Goal: Task Accomplishment & Management: Manage account settings

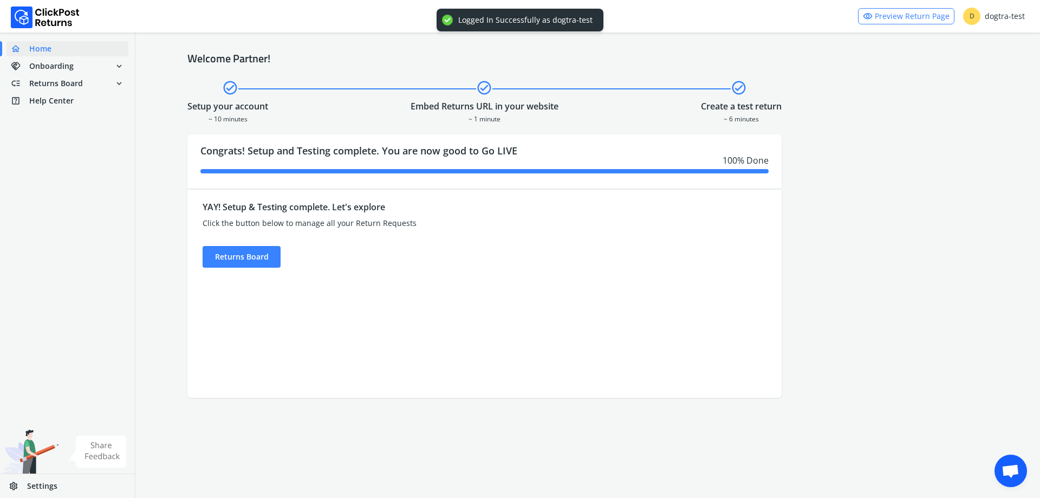
click at [262, 244] on div "YAY! Setup & Testing complete. Let's explore Click the button below to manage a…" at bounding box center [410, 231] width 415 height 74
click at [277, 261] on div "Returns Board" at bounding box center [242, 257] width 78 height 22
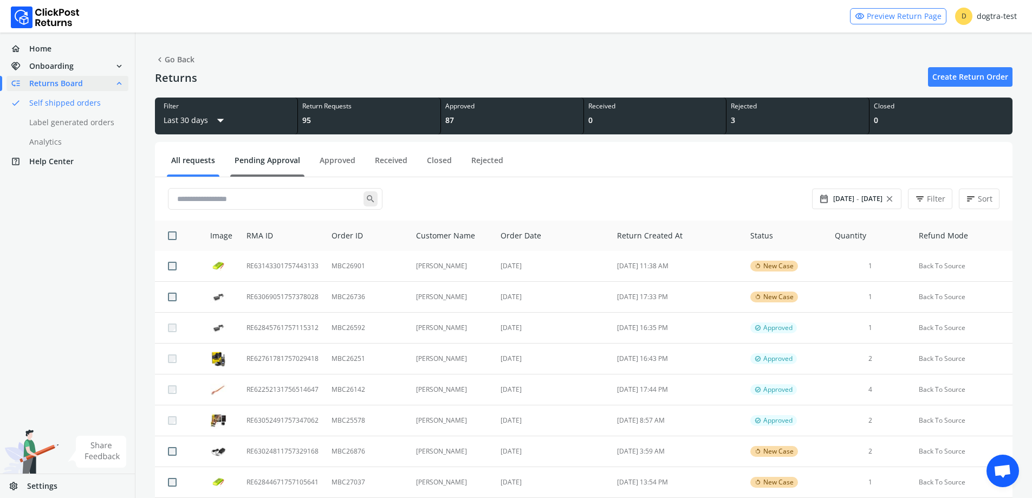
click at [281, 159] on link "Pending Approval" at bounding box center [267, 164] width 74 height 19
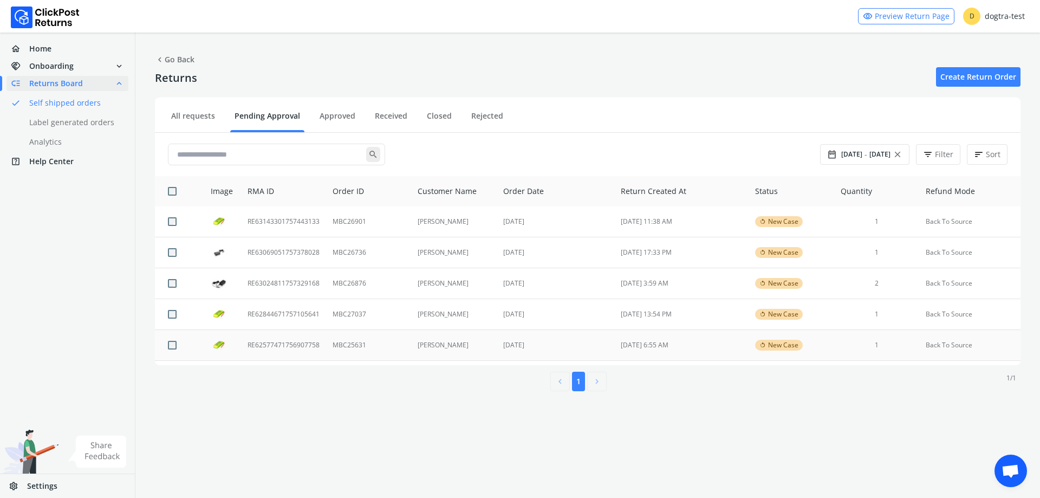
click at [292, 343] on td "RE62577471756907758" at bounding box center [283, 345] width 85 height 31
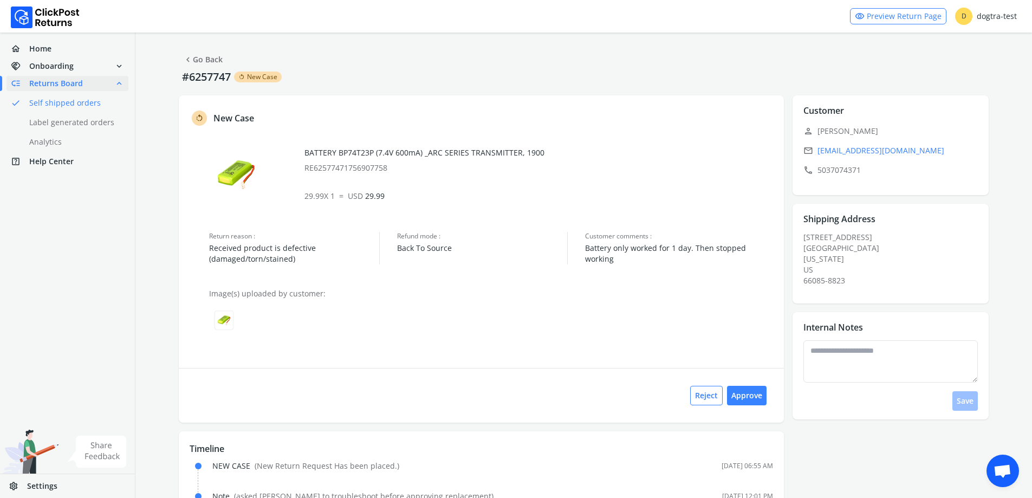
click at [195, 63] on link "chevron_left Go Back" at bounding box center [203, 59] width 40 height 15
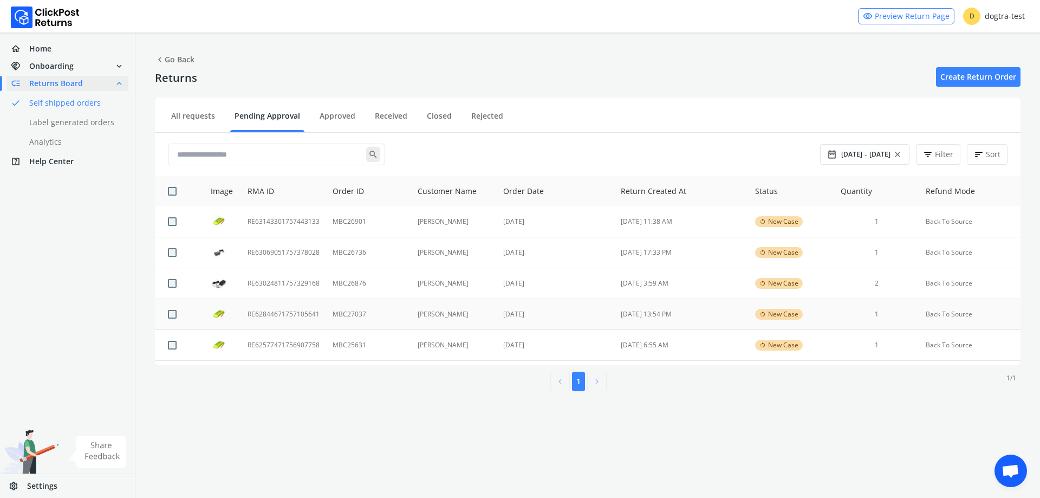
click at [432, 315] on td "[PERSON_NAME]" at bounding box center [454, 314] width 86 height 31
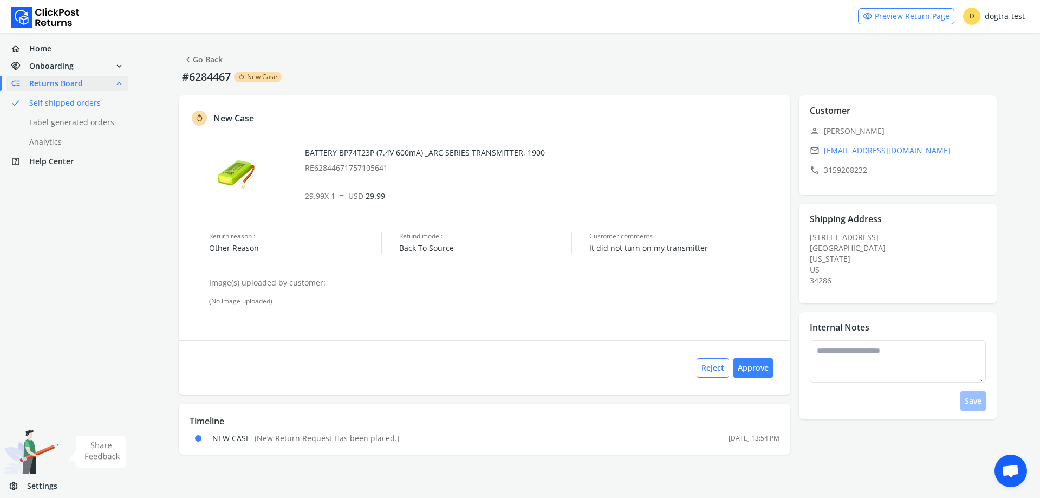
click at [217, 59] on link "chevron_left Go Back" at bounding box center [203, 59] width 40 height 15
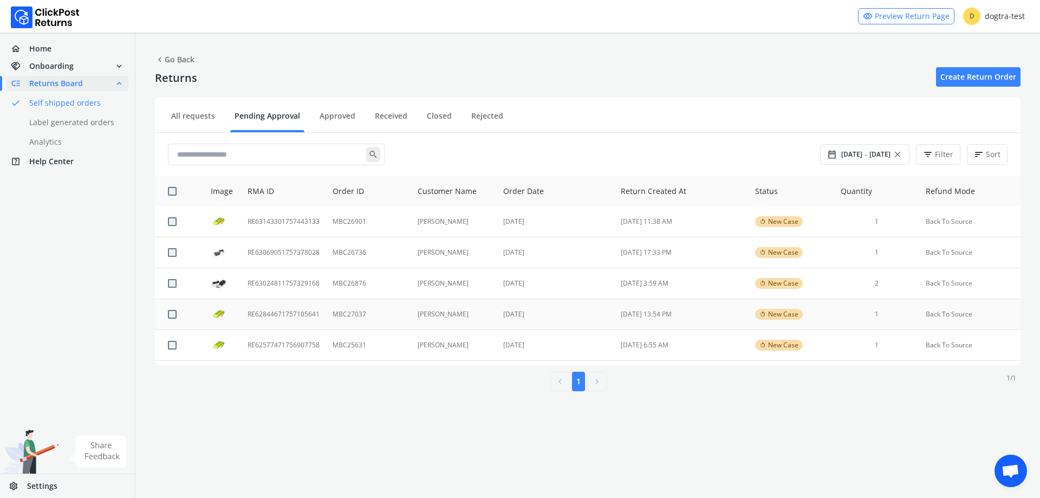
click at [434, 314] on td "[PERSON_NAME]" at bounding box center [454, 314] width 86 height 31
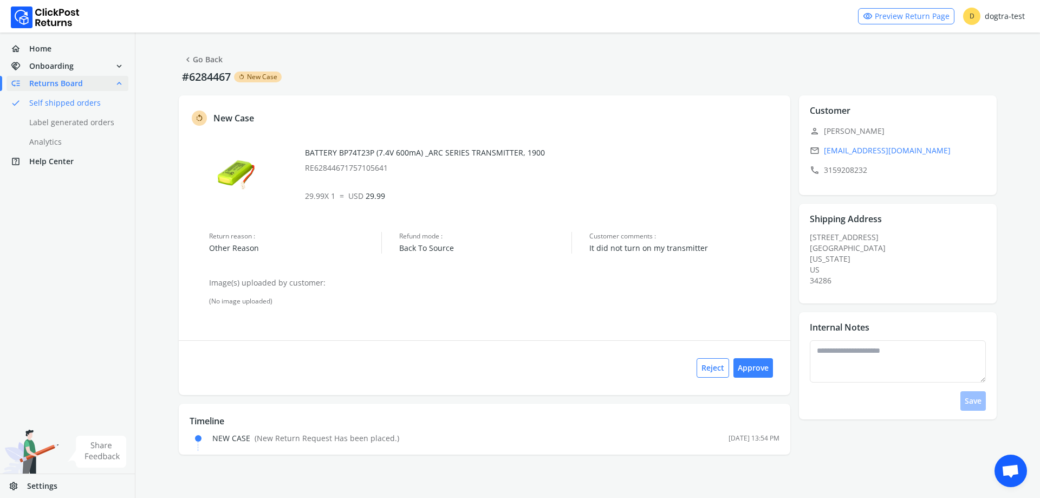
click at [193, 57] on link "chevron_left Go Back" at bounding box center [203, 59] width 40 height 15
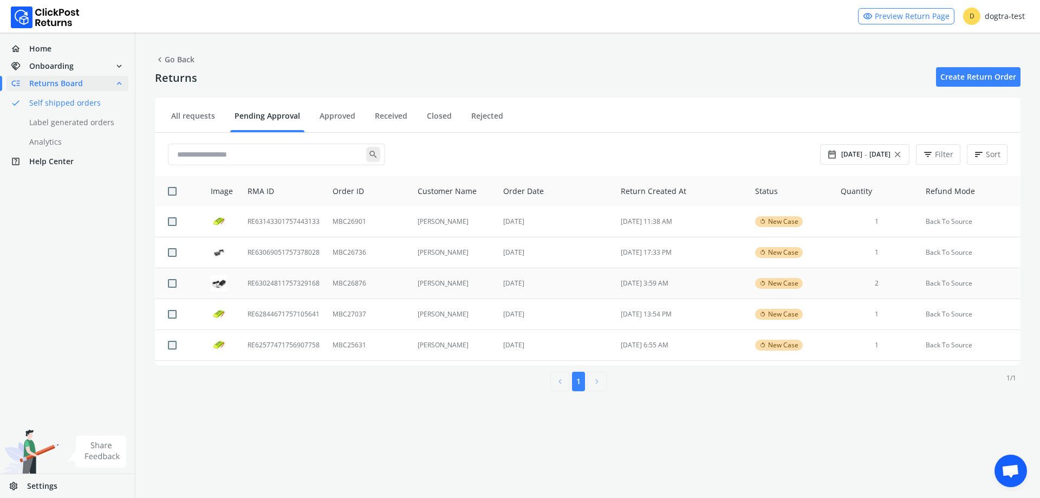
click at [435, 278] on td "[PERSON_NAME]" at bounding box center [454, 283] width 86 height 31
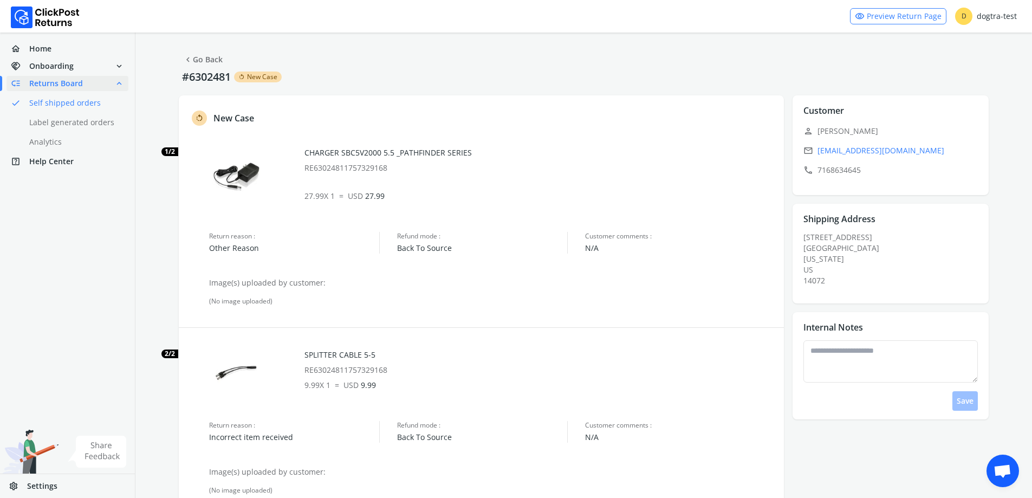
click at [216, 61] on link "chevron_left Go Back" at bounding box center [203, 59] width 40 height 15
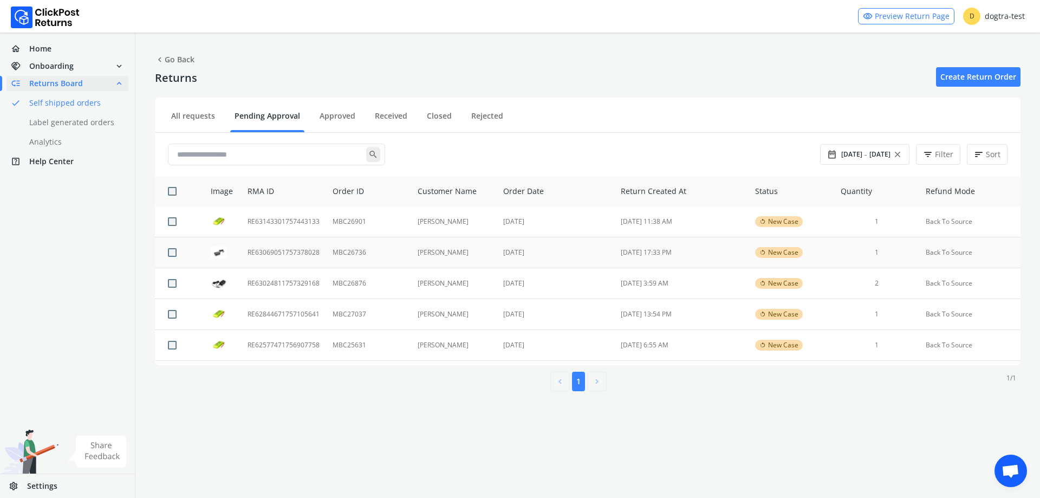
click at [406, 246] on td "MBC26736" at bounding box center [368, 252] width 85 height 31
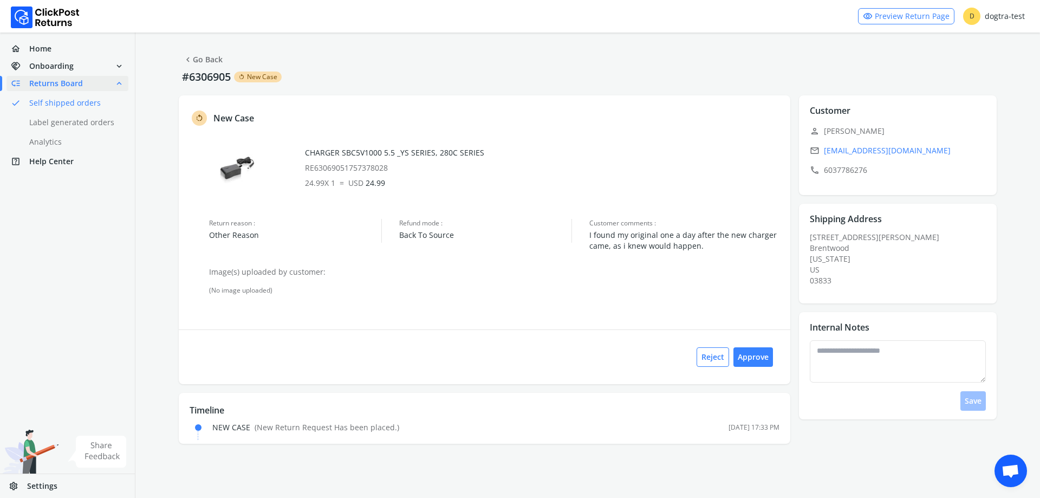
click at [196, 59] on link "chevron_left Go Back" at bounding box center [203, 59] width 40 height 15
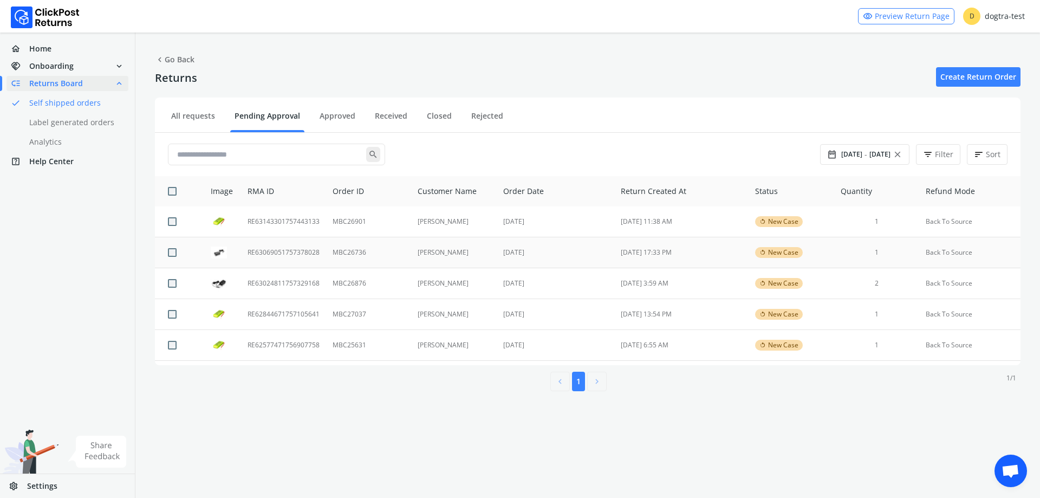
click at [243, 249] on td "RE63069051757378028" at bounding box center [283, 252] width 85 height 31
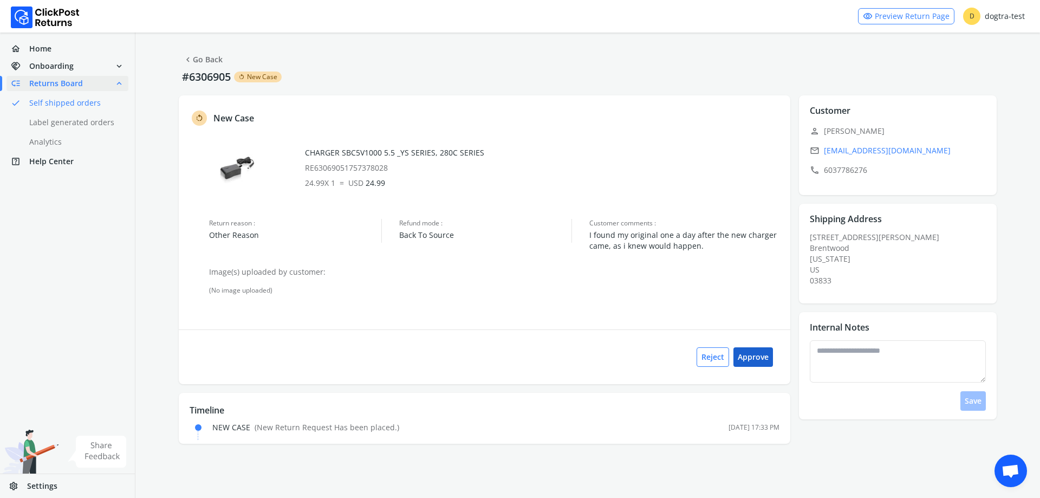
click at [752, 360] on button "Approve" at bounding box center [753, 356] width 40 height 19
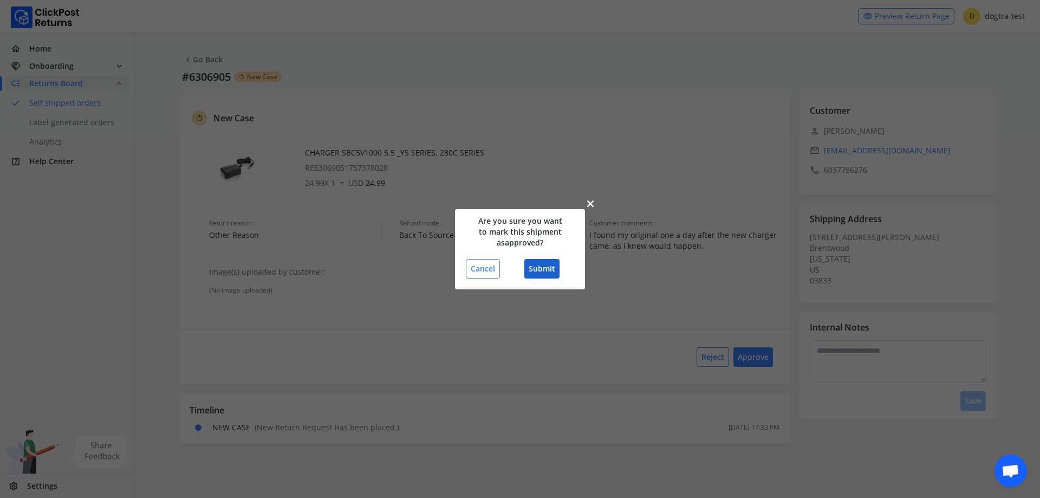
click at [544, 271] on button "Submit" at bounding box center [541, 268] width 35 height 19
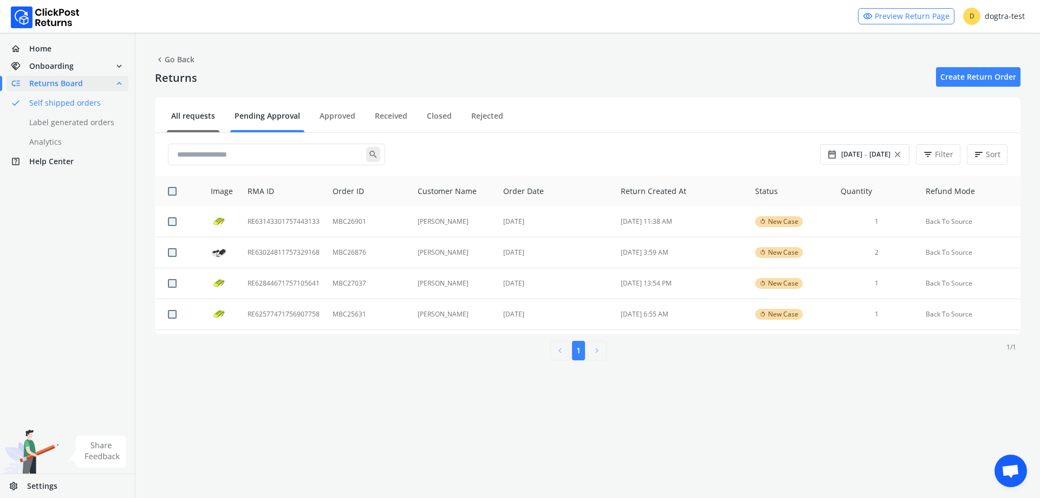
click at [188, 116] on link "All requests" at bounding box center [193, 119] width 53 height 19
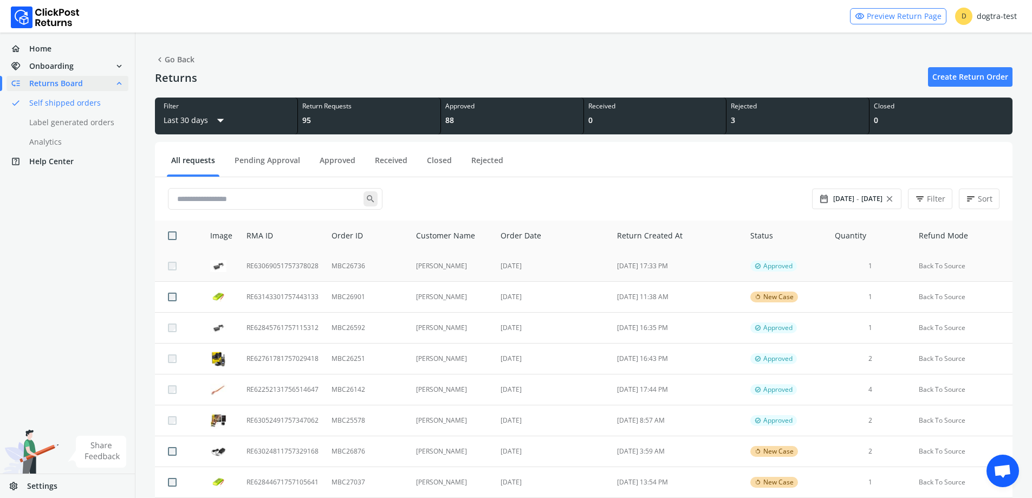
click at [365, 254] on td "MBC26736" at bounding box center [367, 266] width 84 height 31
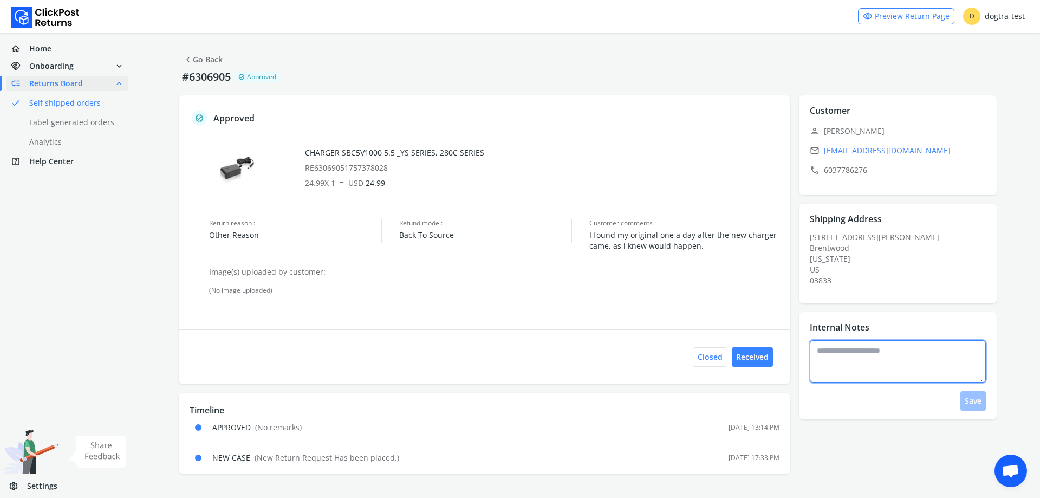
click at [860, 357] on textarea at bounding box center [898, 361] width 177 height 42
type textarea "*"
type textarea "**********"
click at [964, 398] on button "Save" at bounding box center [972, 400] width 25 height 19
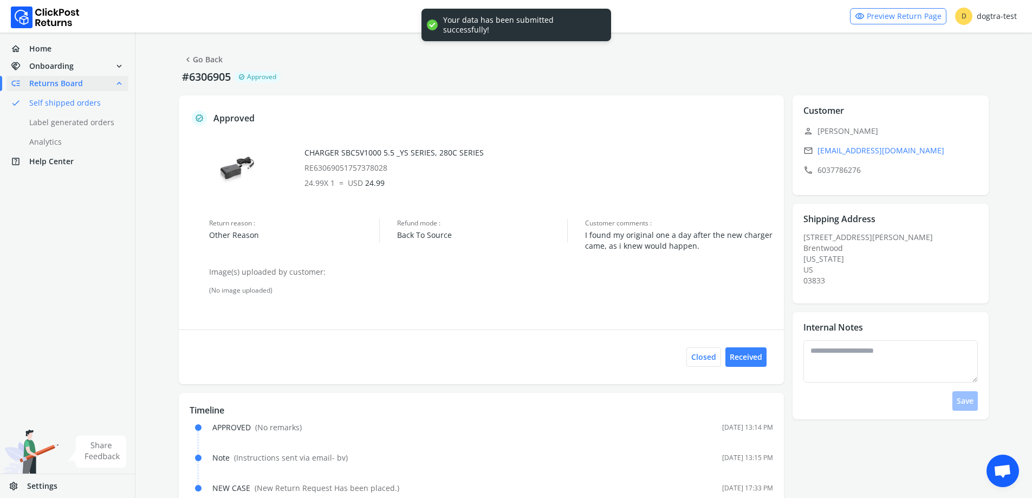
click at [208, 56] on link "chevron_left Go Back" at bounding box center [203, 59] width 40 height 15
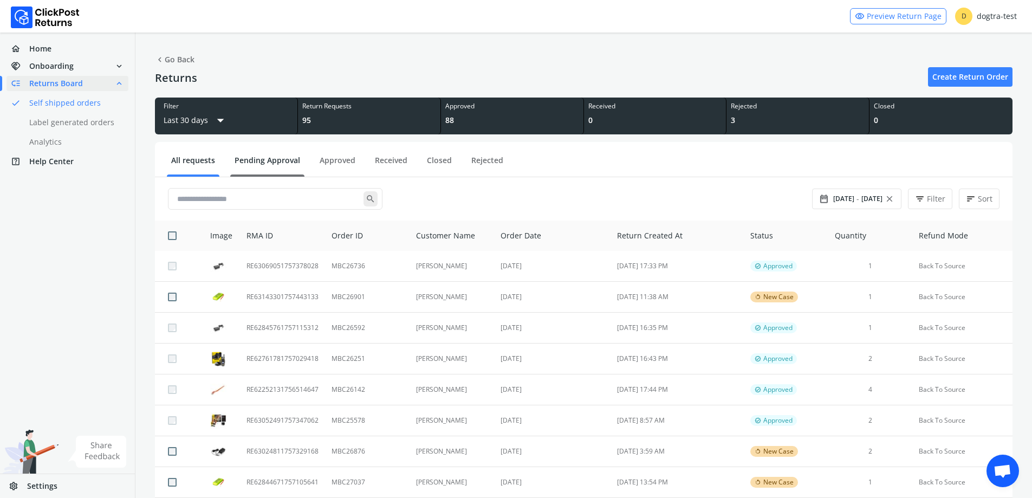
click at [269, 161] on link "Pending Approval" at bounding box center [267, 164] width 74 height 19
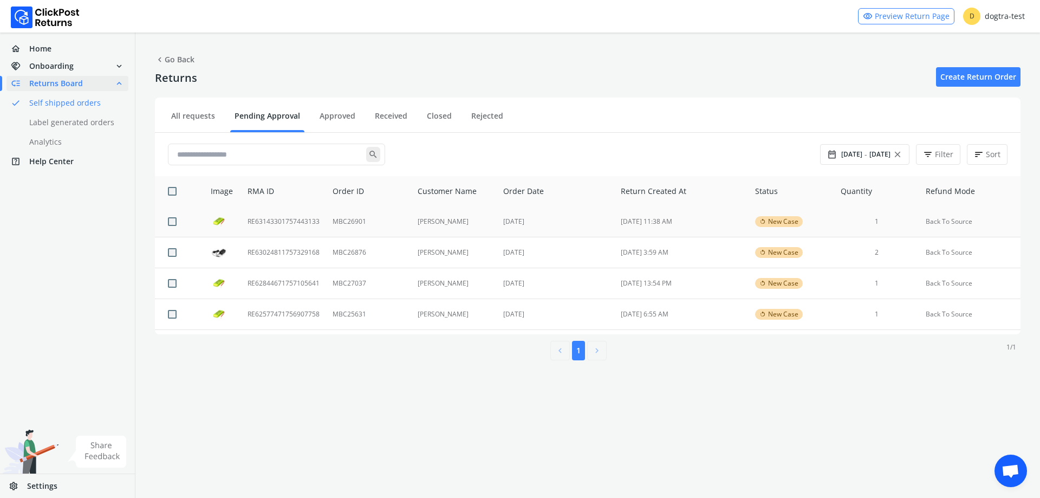
click at [268, 217] on td "RE63143301757443133" at bounding box center [283, 221] width 85 height 31
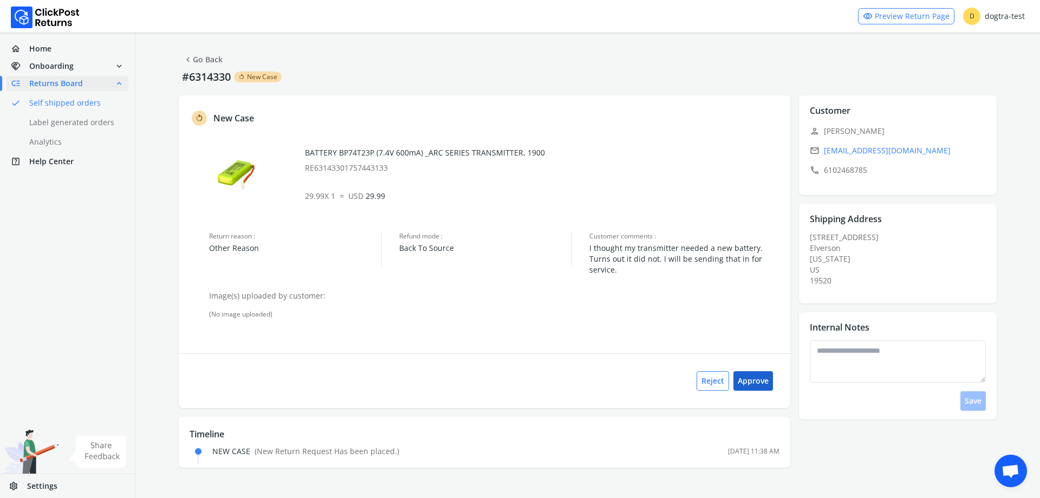
click at [761, 371] on button "Approve" at bounding box center [753, 380] width 40 height 19
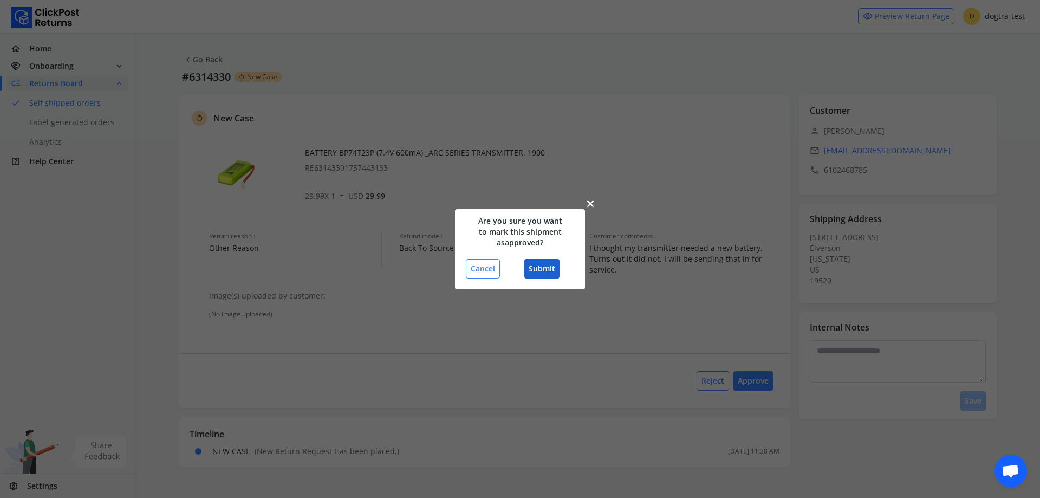
click at [546, 272] on button "Submit" at bounding box center [541, 268] width 35 height 19
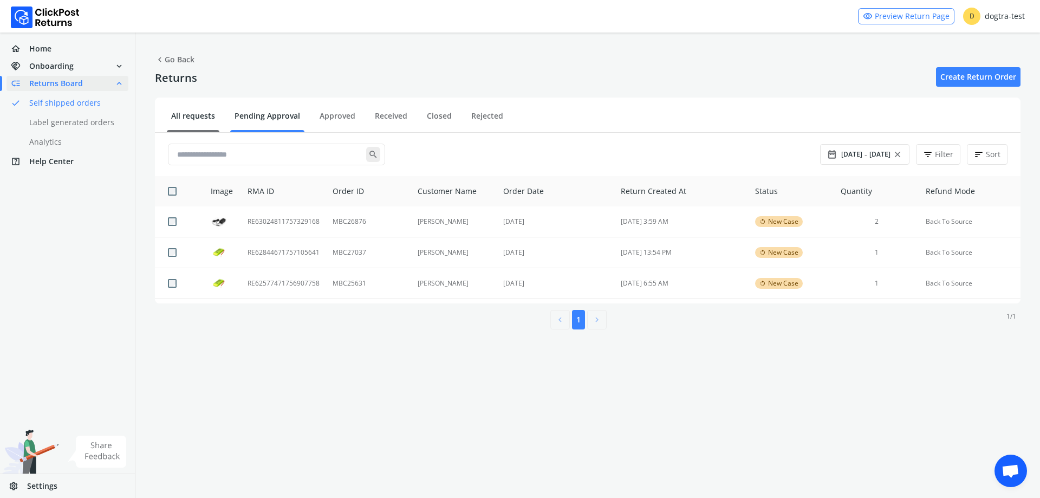
click at [194, 117] on link "All requests" at bounding box center [193, 119] width 53 height 19
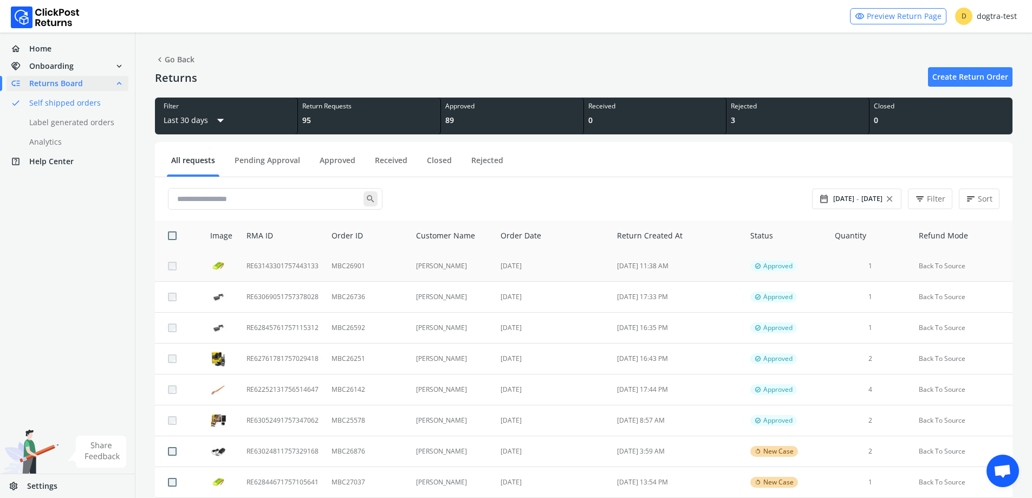
click at [407, 269] on td "MBC26901" at bounding box center [367, 266] width 84 height 31
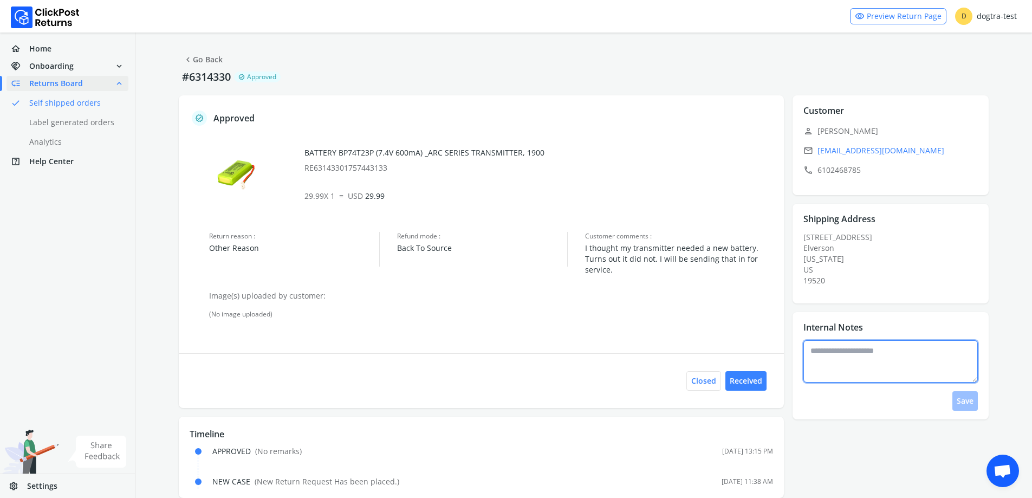
click at [897, 356] on textarea at bounding box center [890, 361] width 174 height 42
type textarea "*"
type textarea "**********"
click at [961, 401] on button "Save" at bounding box center [964, 400] width 25 height 19
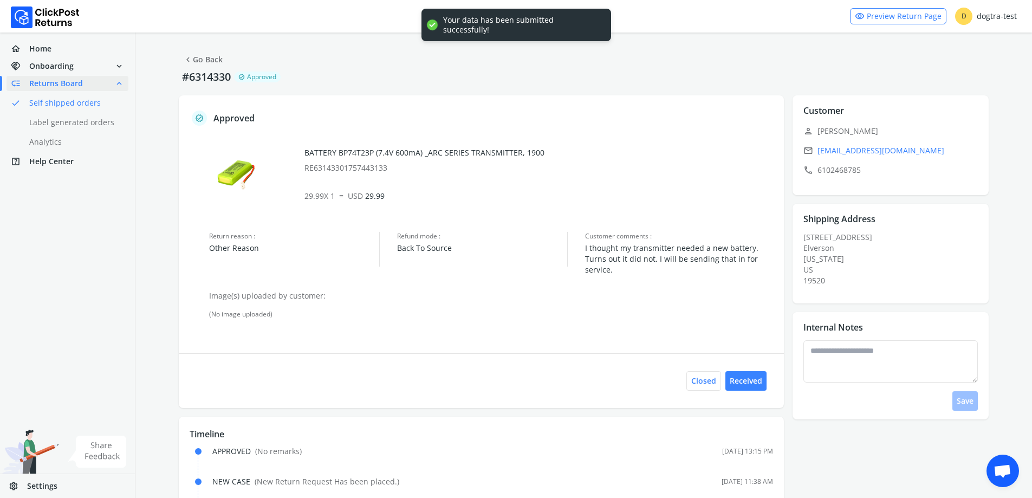
click at [190, 67] on span "chevron_left" at bounding box center [188, 59] width 10 height 15
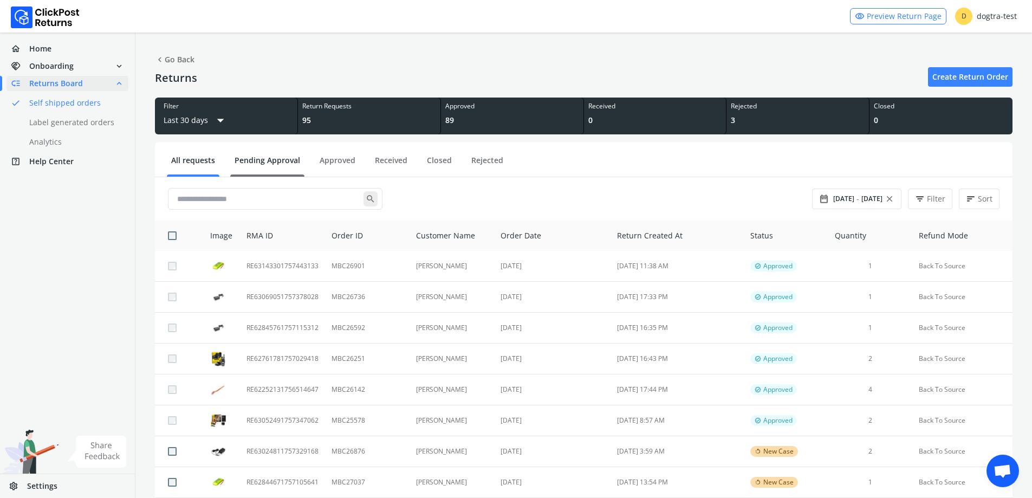
click at [281, 155] on ul "All requests Pending Approval Approved Received Closed Rejected" at bounding box center [583, 161] width 857 height 31
click at [284, 167] on link "Pending Approval" at bounding box center [267, 164] width 74 height 19
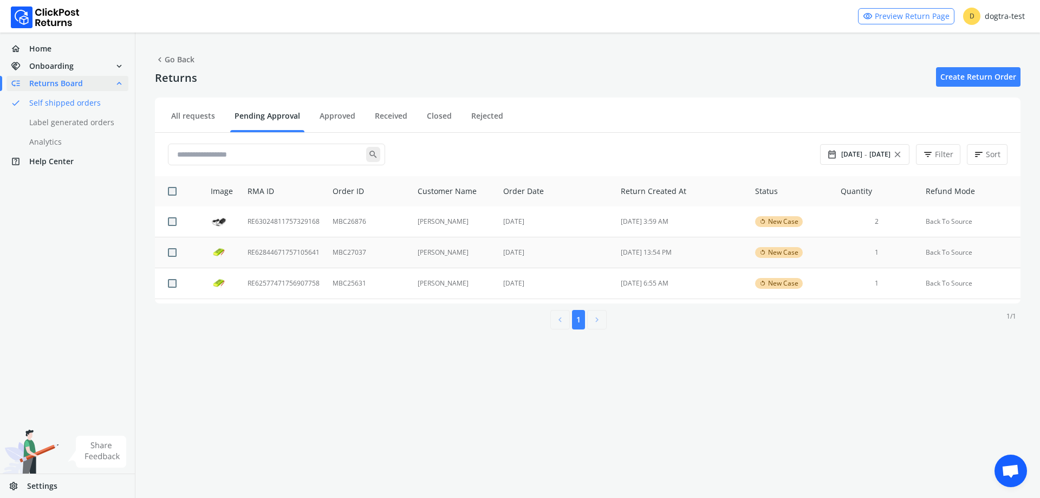
click at [346, 250] on td "MBC27037" at bounding box center [368, 252] width 85 height 31
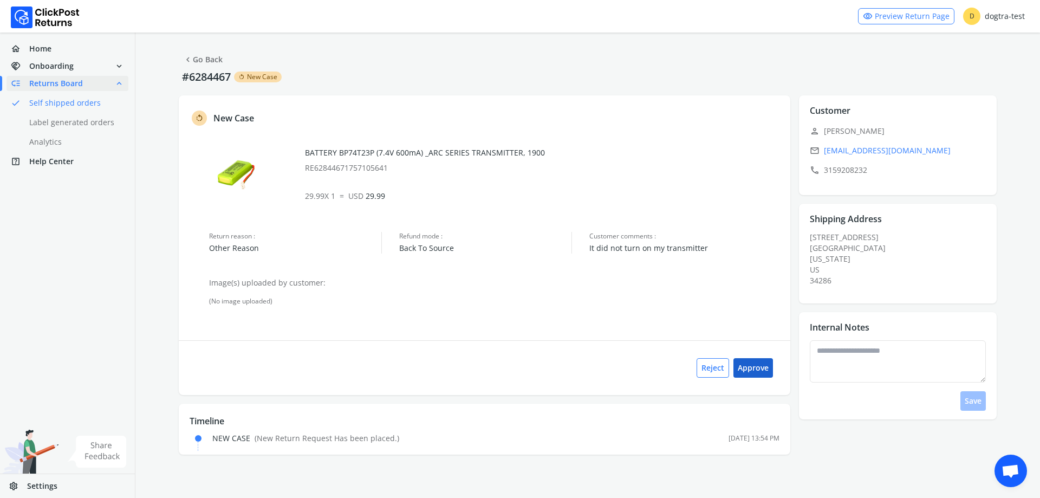
click at [750, 366] on button "Approve" at bounding box center [753, 367] width 40 height 19
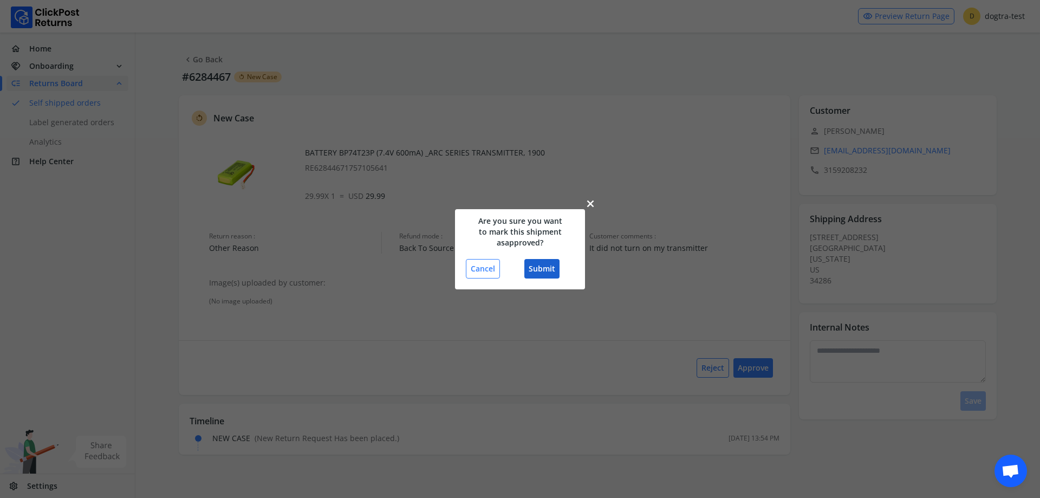
click at [547, 267] on button "Submit" at bounding box center [541, 268] width 35 height 19
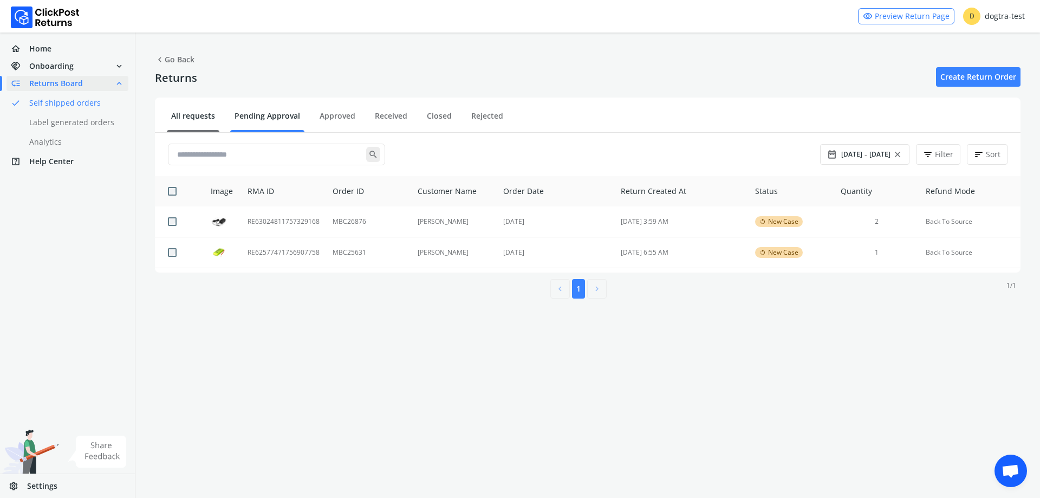
click at [185, 121] on link "All requests" at bounding box center [193, 119] width 53 height 19
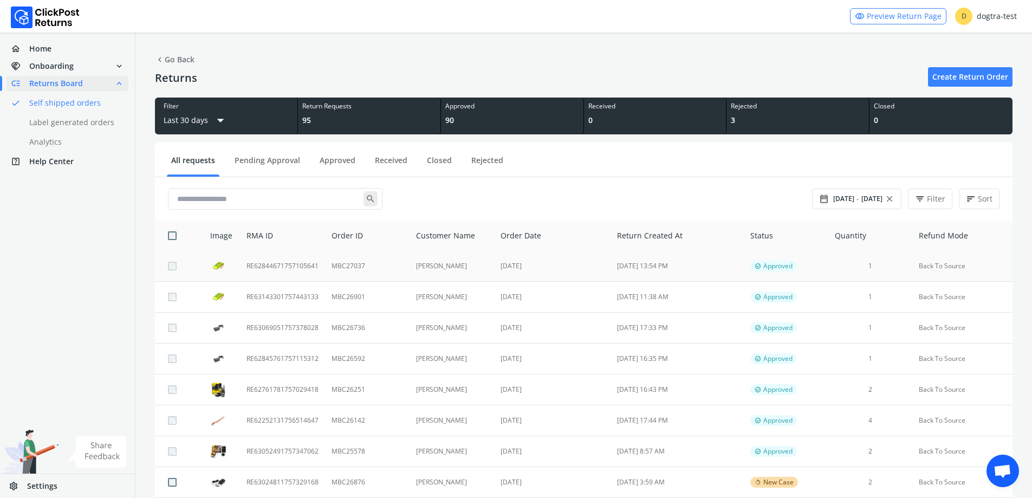
click at [282, 265] on td "RE62844671757105641" at bounding box center [282, 266] width 85 height 31
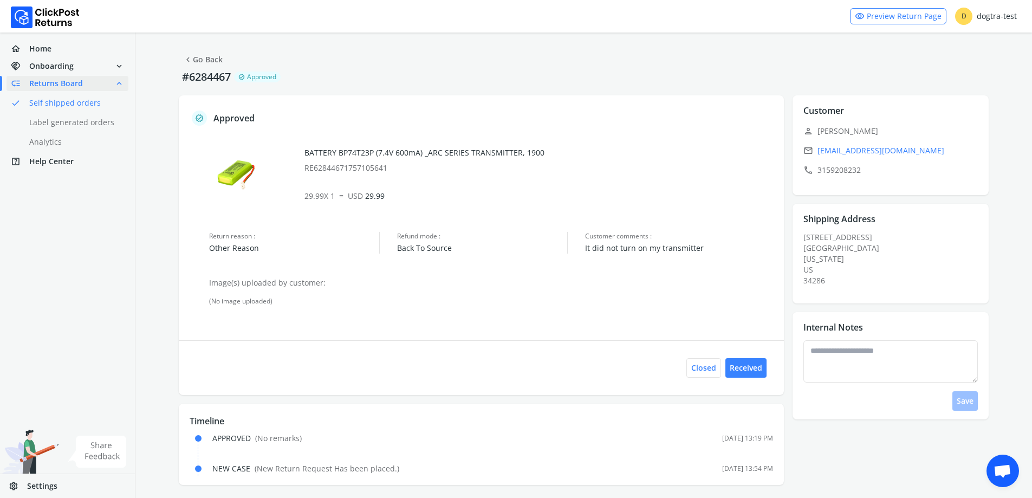
click at [198, 55] on link "chevron_left Go Back" at bounding box center [203, 59] width 40 height 15
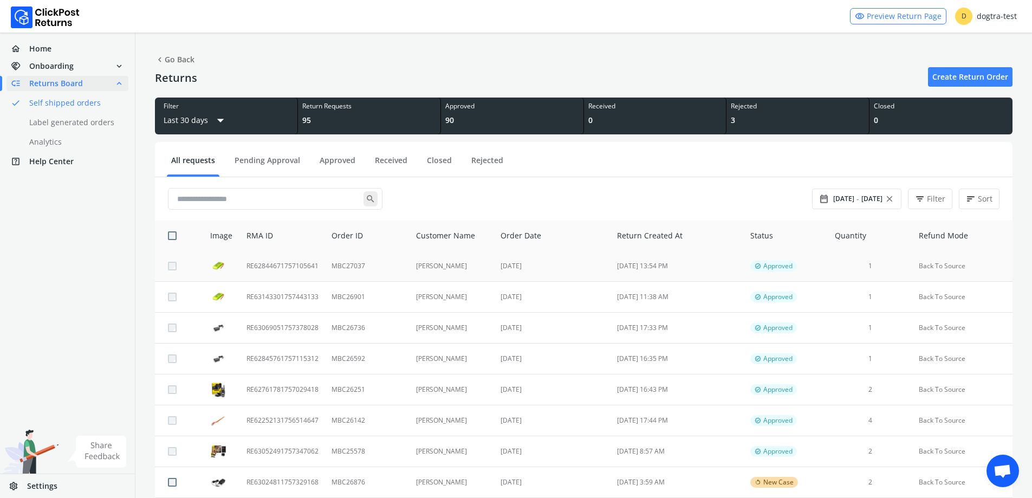
click at [299, 274] on td "RE62844671757105641" at bounding box center [282, 266] width 85 height 31
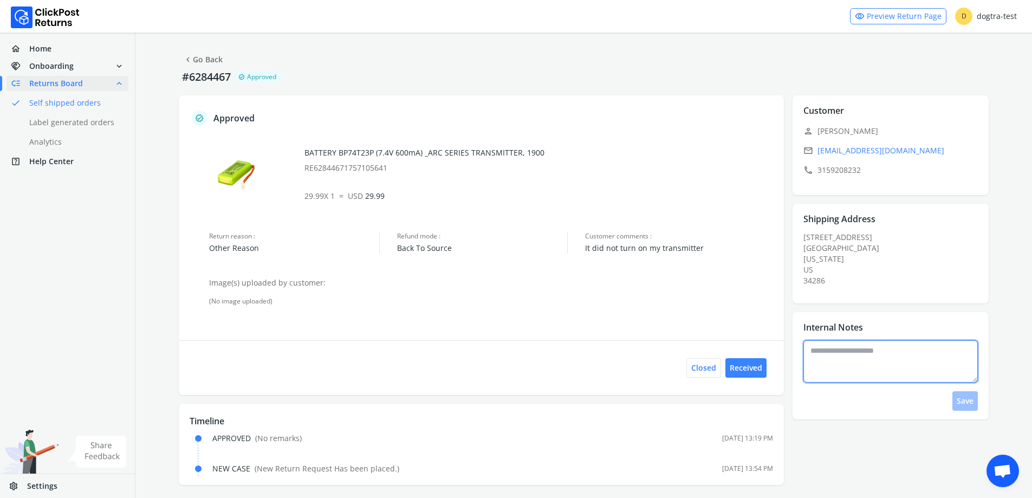
click at [859, 361] on textarea at bounding box center [890, 361] width 174 height 42
type textarea "*"
type textarea "**********"
click at [975, 394] on button "Save" at bounding box center [964, 400] width 25 height 19
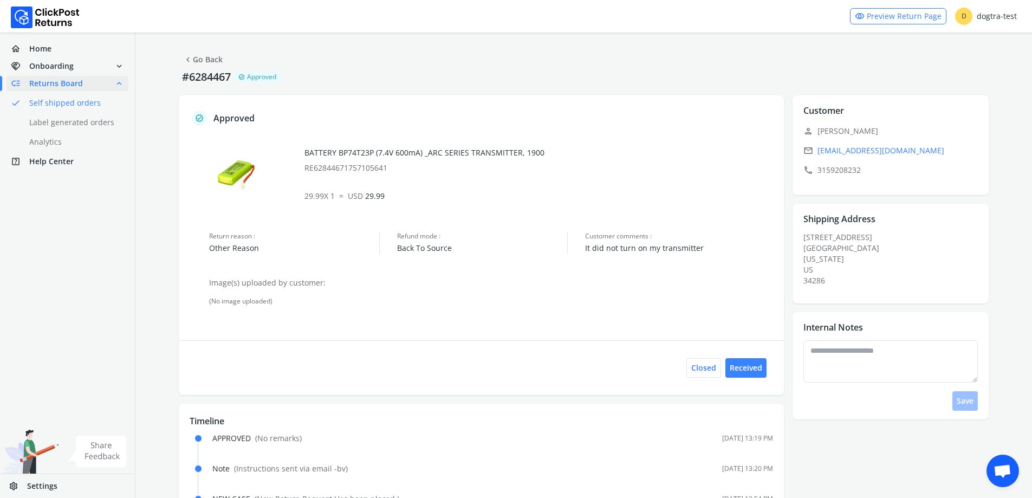
click at [206, 55] on link "chevron_left Go Back" at bounding box center [203, 59] width 40 height 15
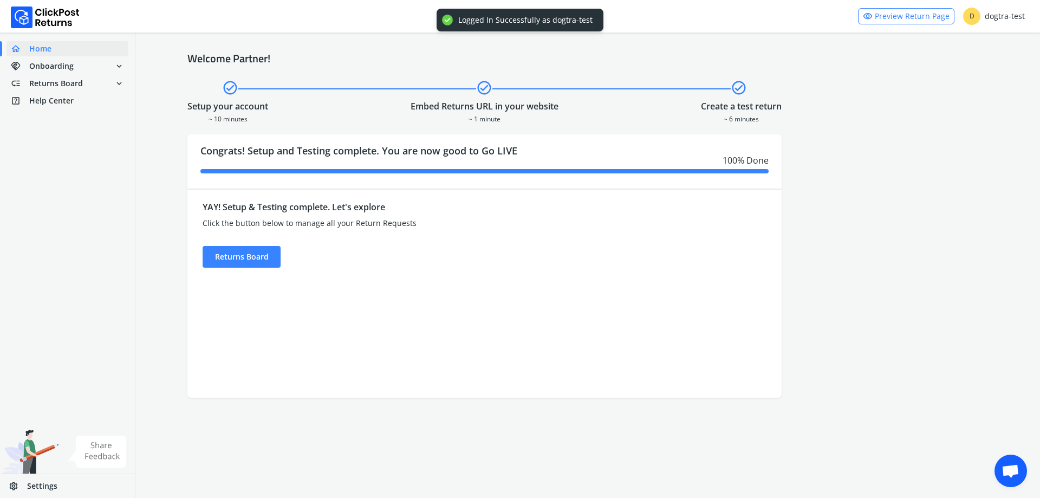
click at [267, 272] on div "YAY! Setup & Testing complete. Let's explore Click the button below to manage a…" at bounding box center [409, 294] width 445 height 208
click at [251, 254] on div "Returns Board" at bounding box center [242, 257] width 78 height 22
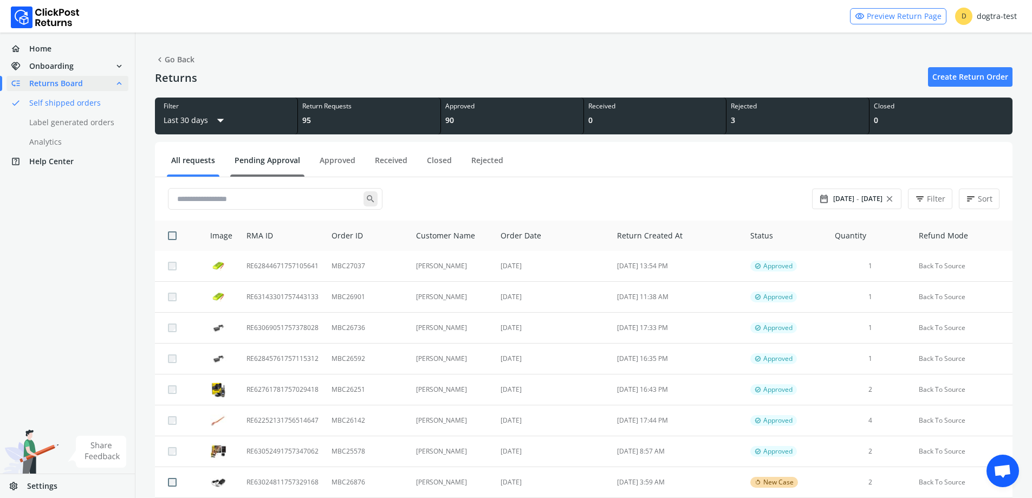
click at [267, 155] on link "Pending Approval" at bounding box center [267, 164] width 74 height 19
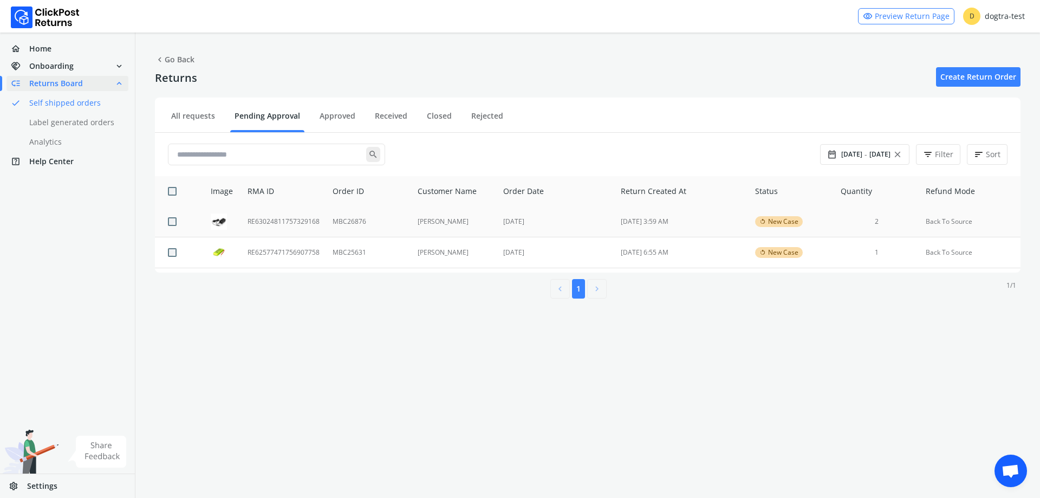
click at [294, 224] on td "RE63024811757329168" at bounding box center [283, 221] width 85 height 31
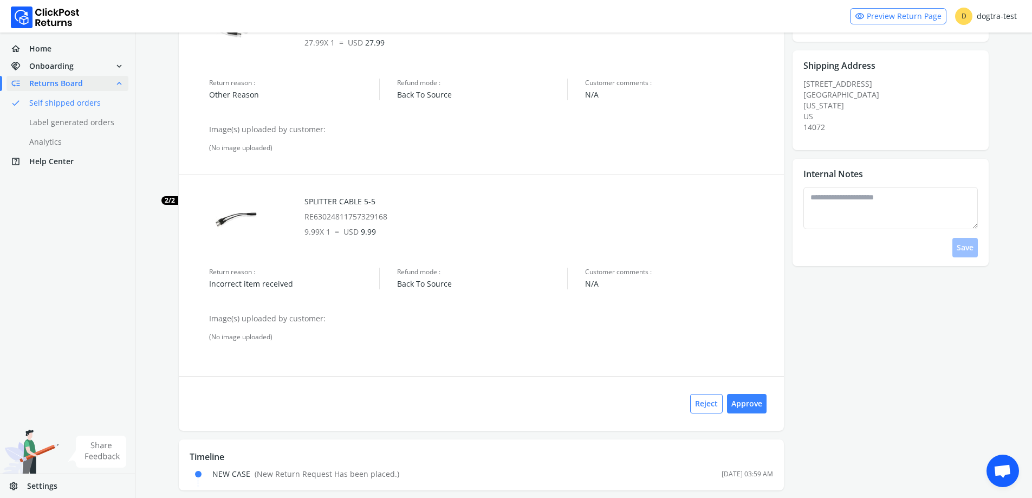
scroll to position [163, 0]
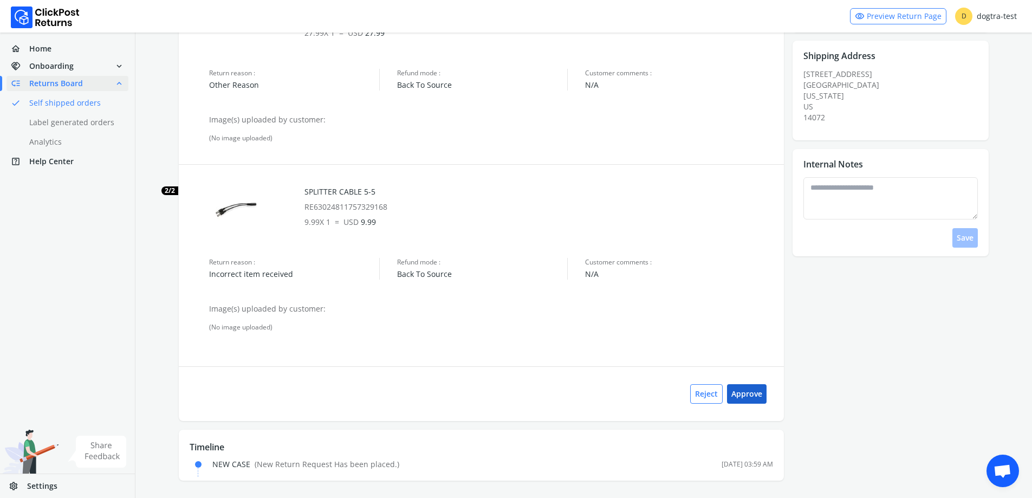
click at [744, 395] on button "Approve" at bounding box center [747, 393] width 40 height 19
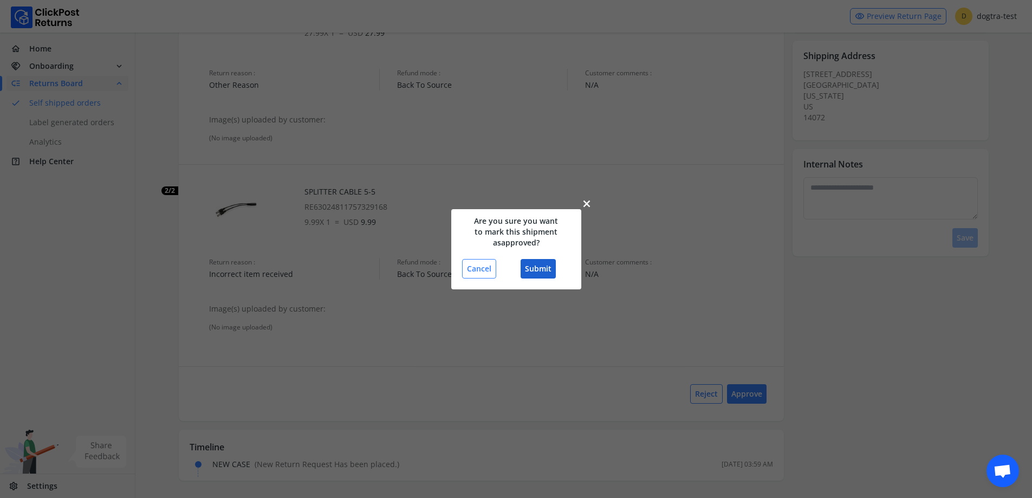
click at [539, 263] on button "Submit" at bounding box center [538, 268] width 35 height 19
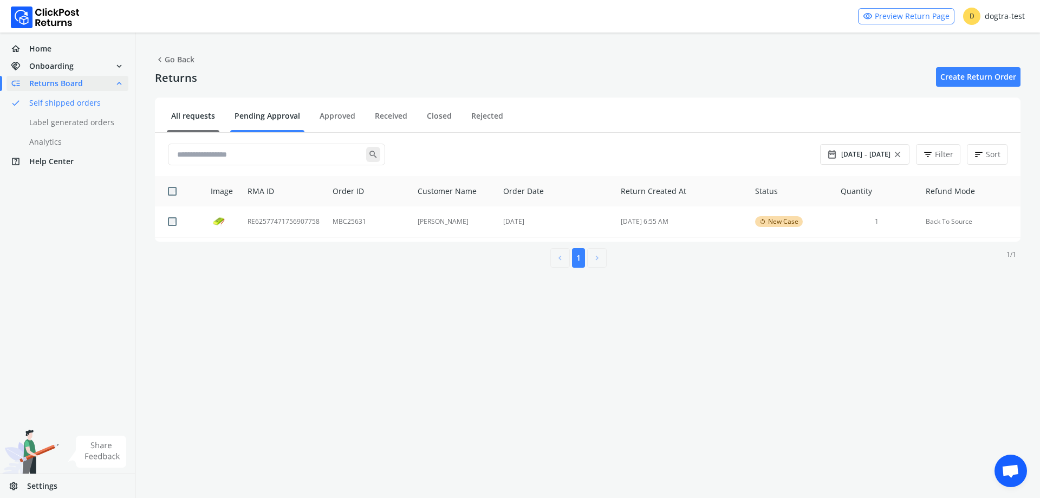
click at [200, 121] on link "All requests" at bounding box center [193, 119] width 53 height 19
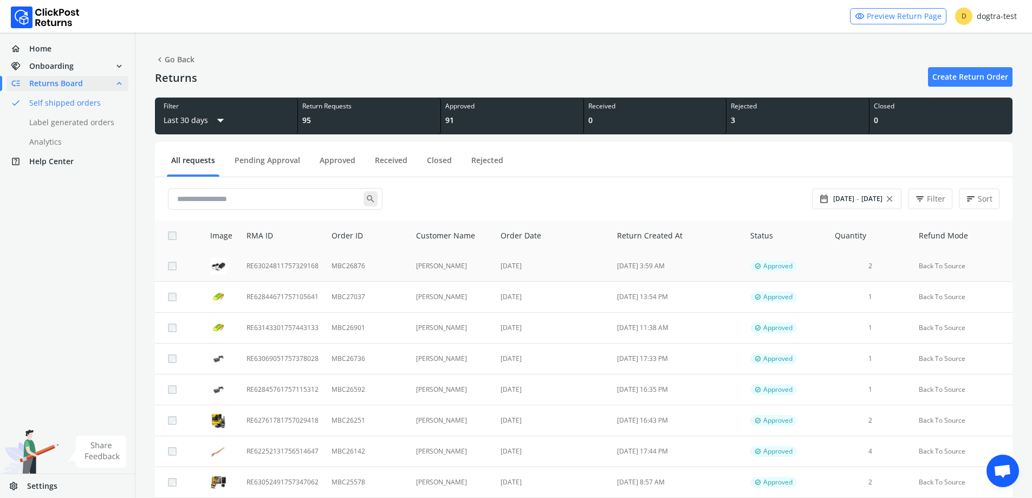
click at [371, 268] on td "MBC26876" at bounding box center [367, 266] width 84 height 31
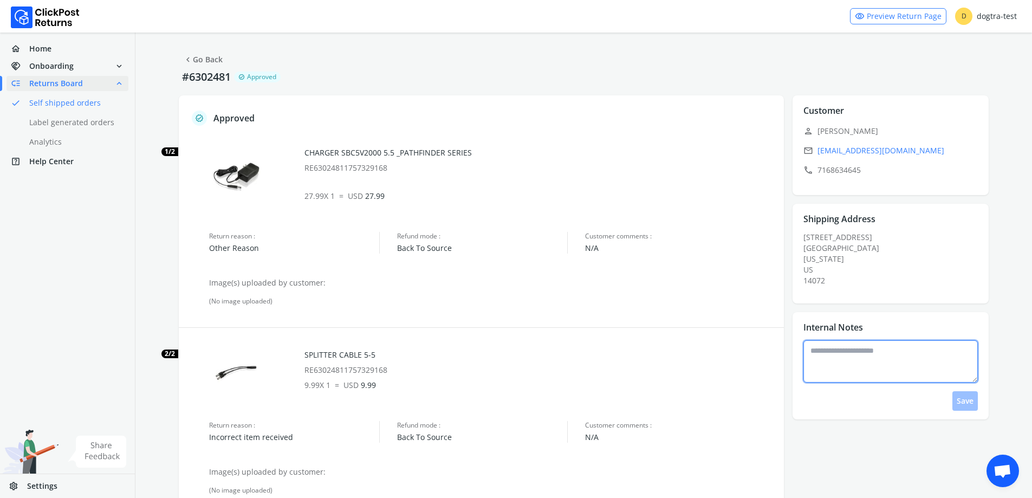
click at [912, 371] on textarea at bounding box center [890, 361] width 174 height 42
type textarea "**********"
click at [963, 400] on button "Save" at bounding box center [964, 400] width 25 height 19
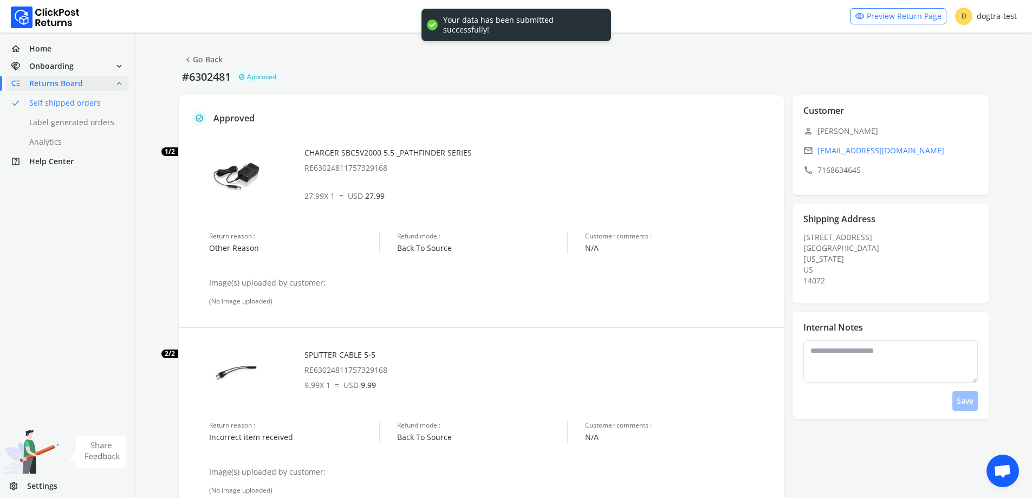
click at [205, 67] on button "chevron_left Go Back" at bounding box center [203, 59] width 48 height 19
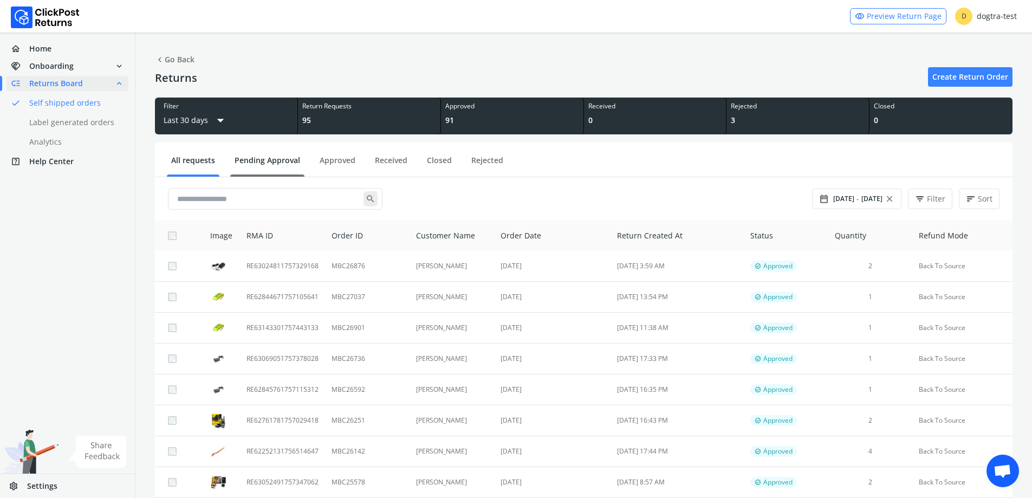
click at [270, 162] on link "Pending Approval" at bounding box center [267, 164] width 74 height 19
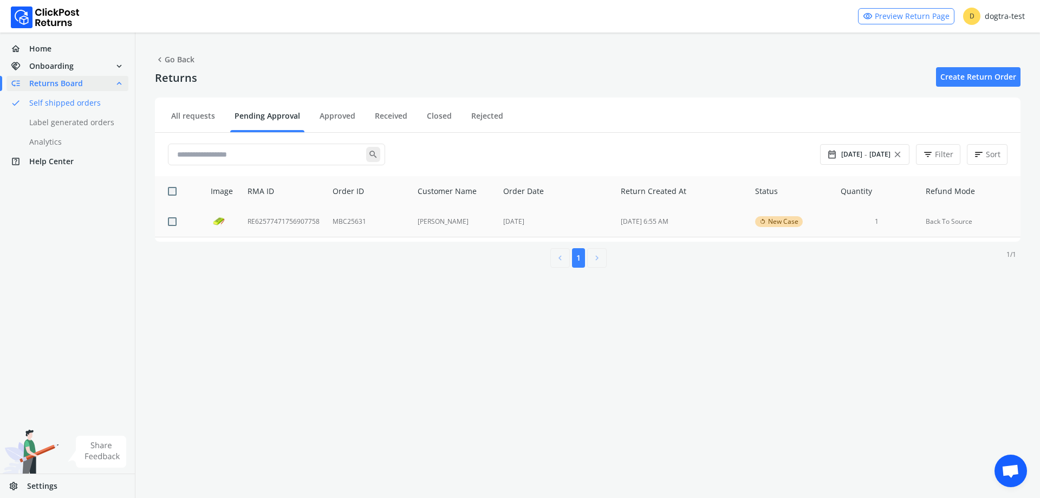
click at [282, 220] on td "RE62577471756907758" at bounding box center [283, 221] width 85 height 31
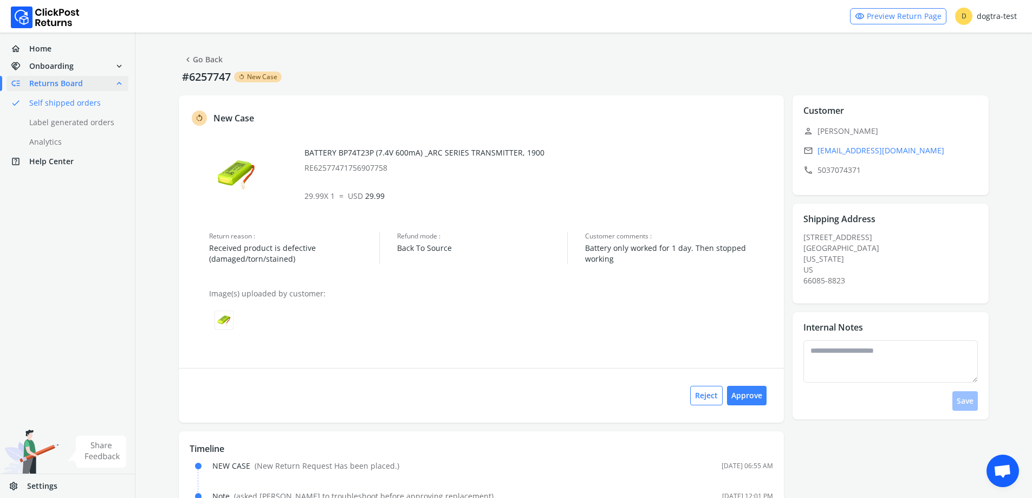
click at [196, 49] on div "chevron_left Go Back #6257747 rotate_left New Case rotate_left New Case BATTERY…" at bounding box center [583, 280] width 896 height 497
click at [197, 58] on link "chevron_left Go Back" at bounding box center [203, 59] width 40 height 15
